Goal: Task Accomplishment & Management: Use online tool/utility

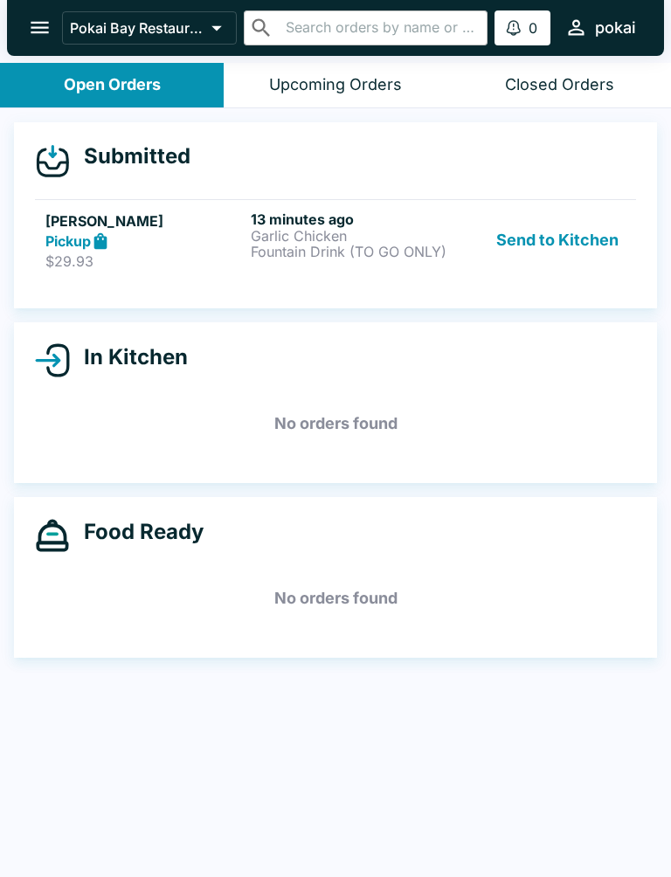
click at [176, 226] on h5 "[PERSON_NAME]" at bounding box center [144, 220] width 198 height 21
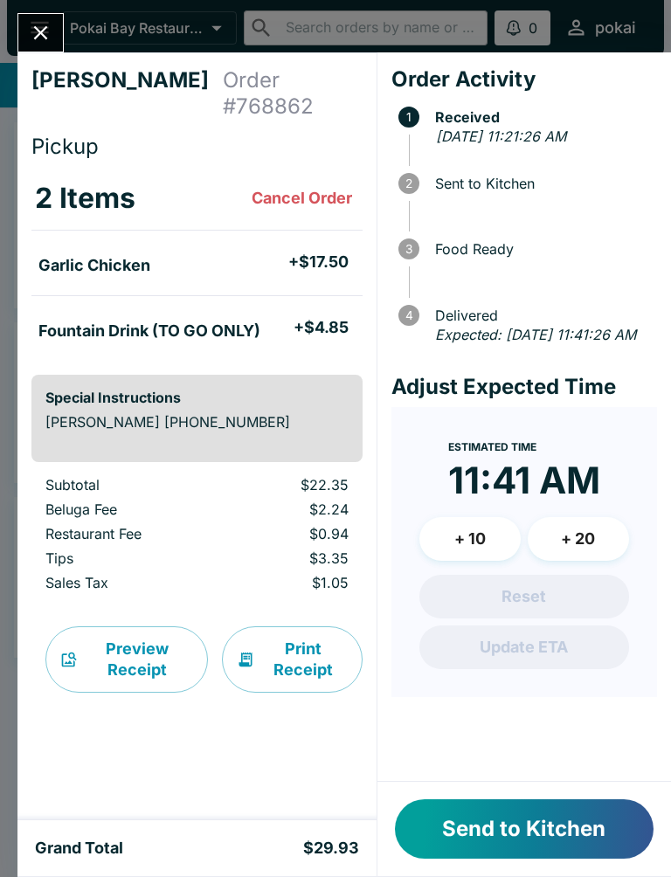
click at [576, 793] on div "Send to Kitchen" at bounding box center [523, 829] width 293 height 94
click at [553, 837] on button "Send to Kitchen" at bounding box center [524, 828] width 259 height 59
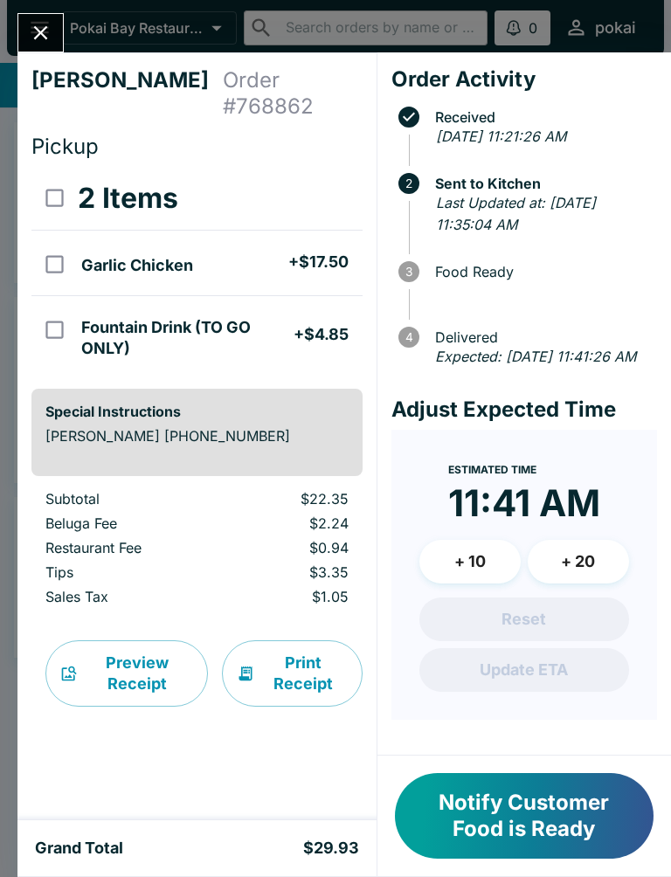
click at [7, 32] on div "[PERSON_NAME] Order # 768862 Pickup 2 Items Garlic Chicken + $17.50 Fountain Dr…" at bounding box center [335, 438] width 671 height 877
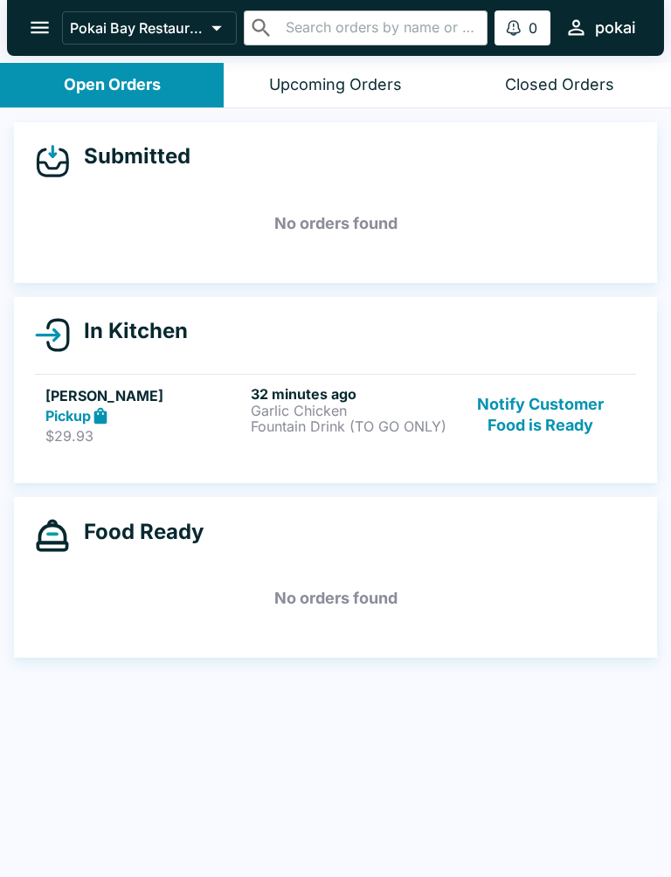
click at [47, 27] on icon "open drawer" at bounding box center [40, 28] width 18 height 12
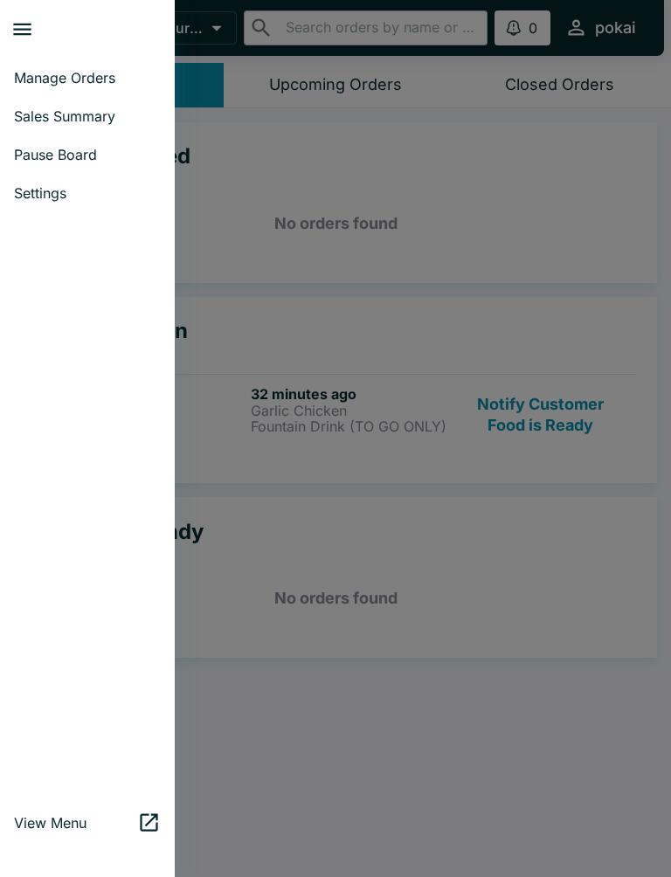
click at [264, 245] on div at bounding box center [335, 438] width 671 height 877
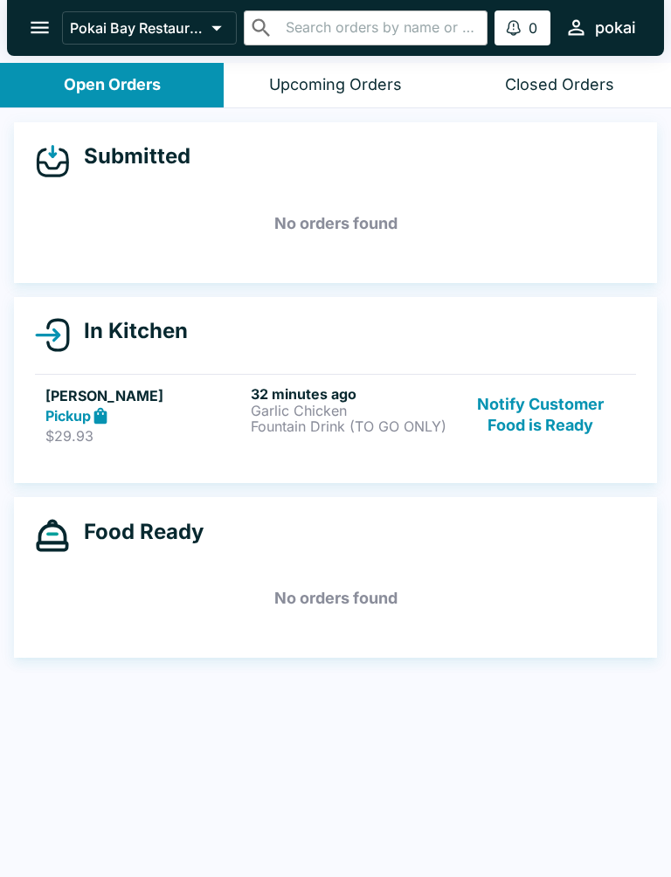
click at [79, 416] on strong "Pickup" at bounding box center [67, 415] width 45 height 17
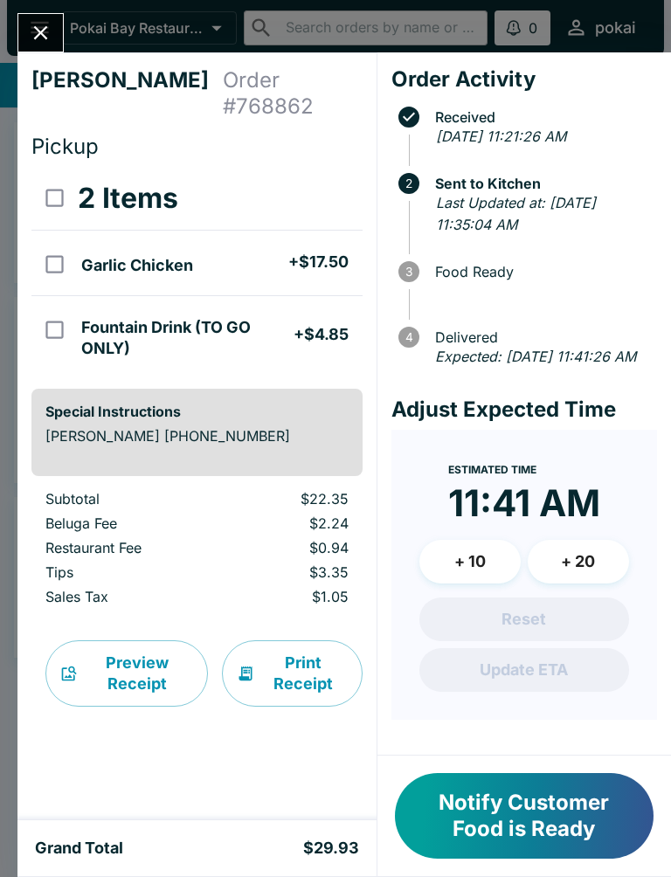
click at [59, 14] on div at bounding box center [40, 32] width 46 height 39
click at [59, 13] on div at bounding box center [40, 32] width 46 height 39
click at [50, 36] on icon "Close" at bounding box center [41, 33] width 24 height 24
